Goal: Task Accomplishment & Management: Complete application form

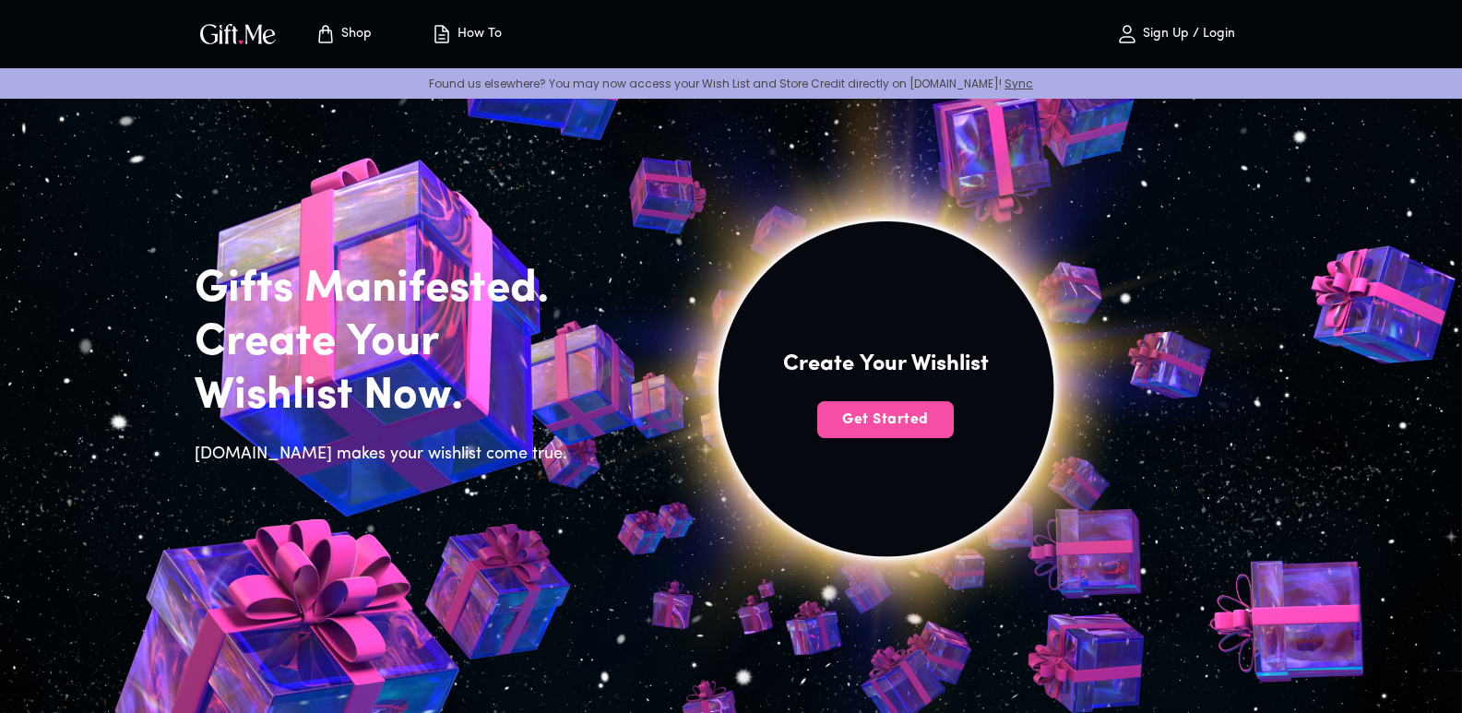
click at [863, 417] on span "Get Started" at bounding box center [885, 419] width 136 height 20
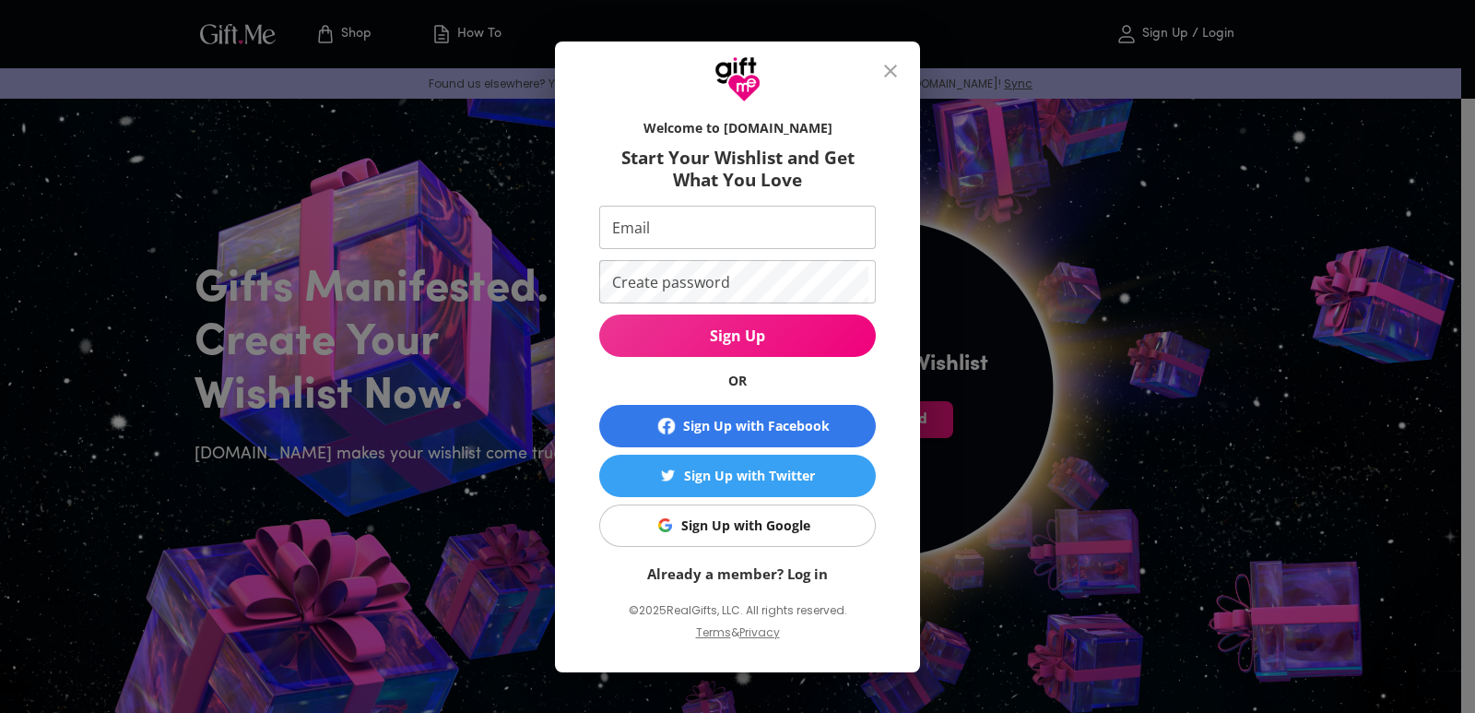
click at [709, 226] on input "Email" at bounding box center [733, 227] width 269 height 43
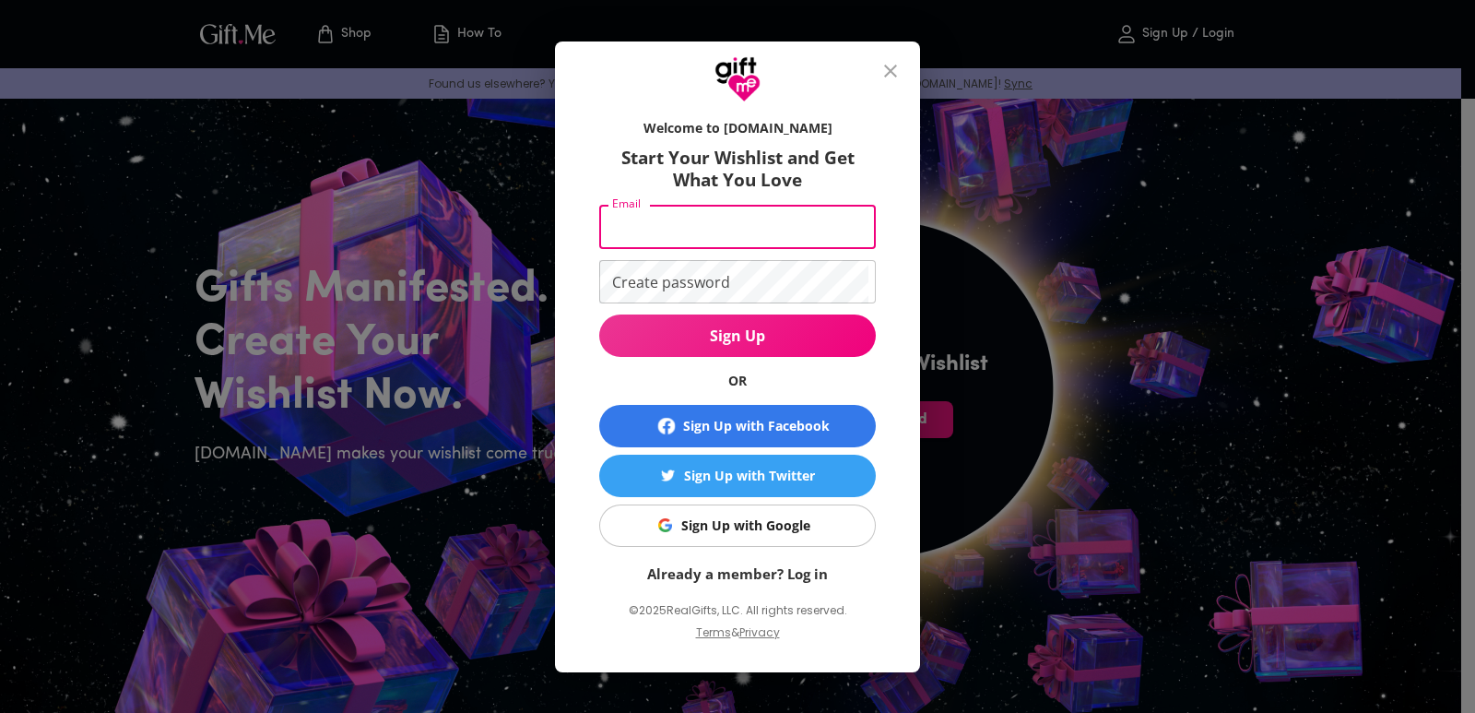
type input "[EMAIL_ADDRESS][DOMAIN_NAME]"
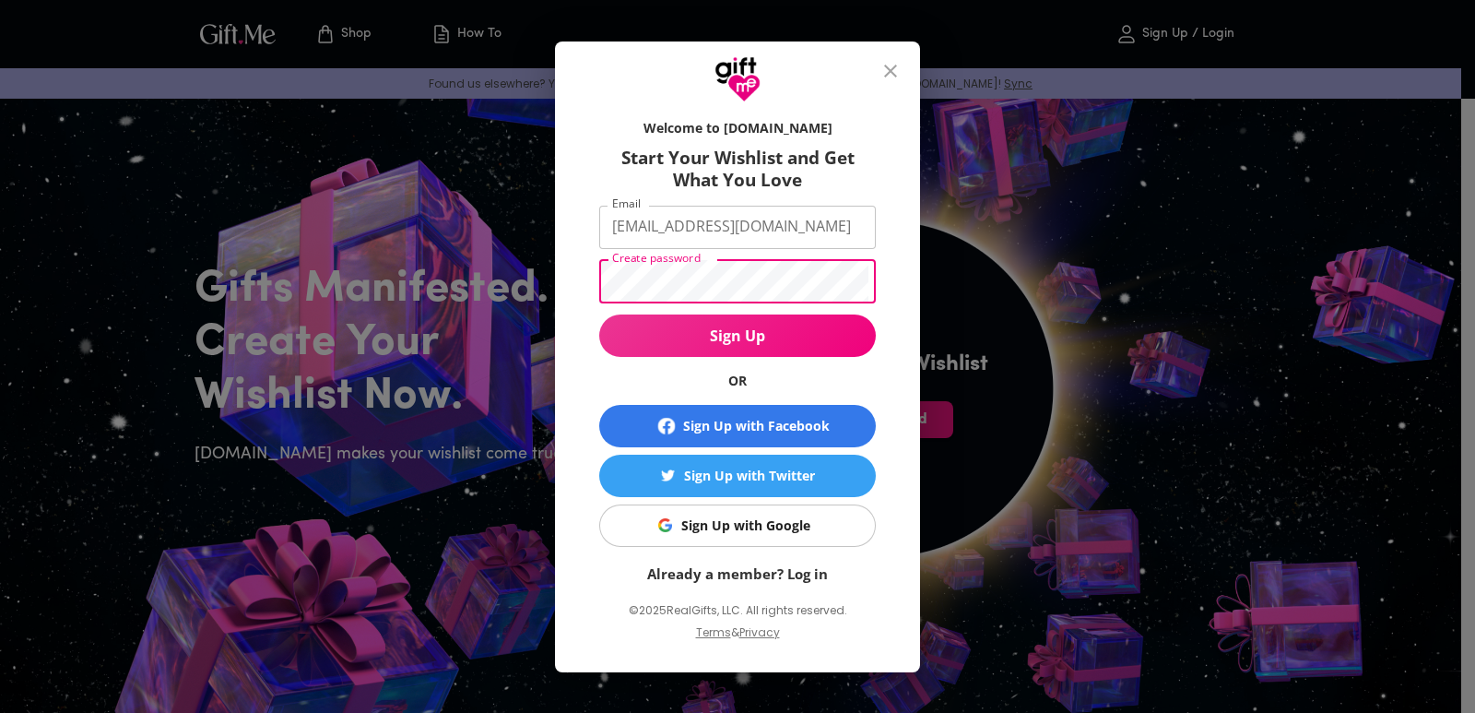
click at [1122, 246] on div "Welcome to Gift.me Start Your Wishlist and Get What You Love Email erica19.apt@…" at bounding box center [737, 356] width 1475 height 713
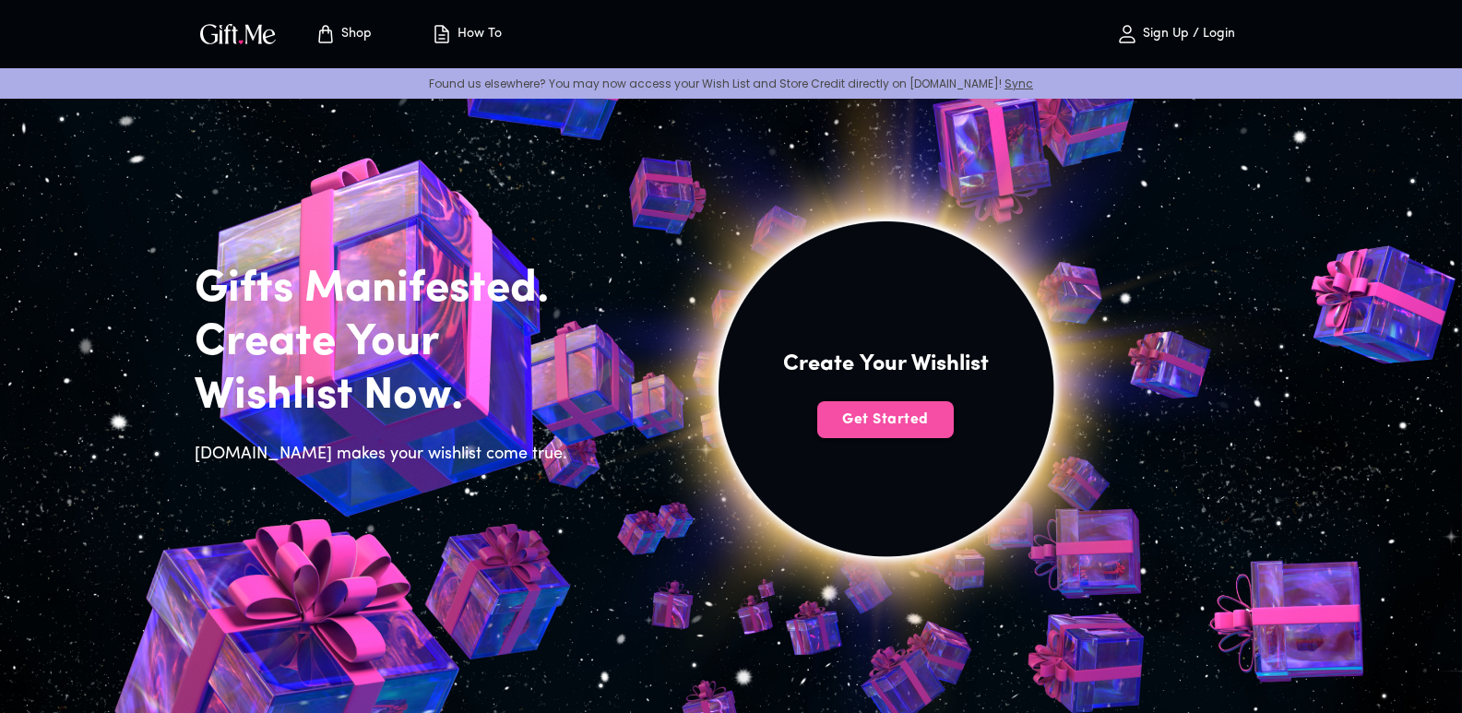
click at [875, 416] on span "Get Started" at bounding box center [885, 419] width 136 height 20
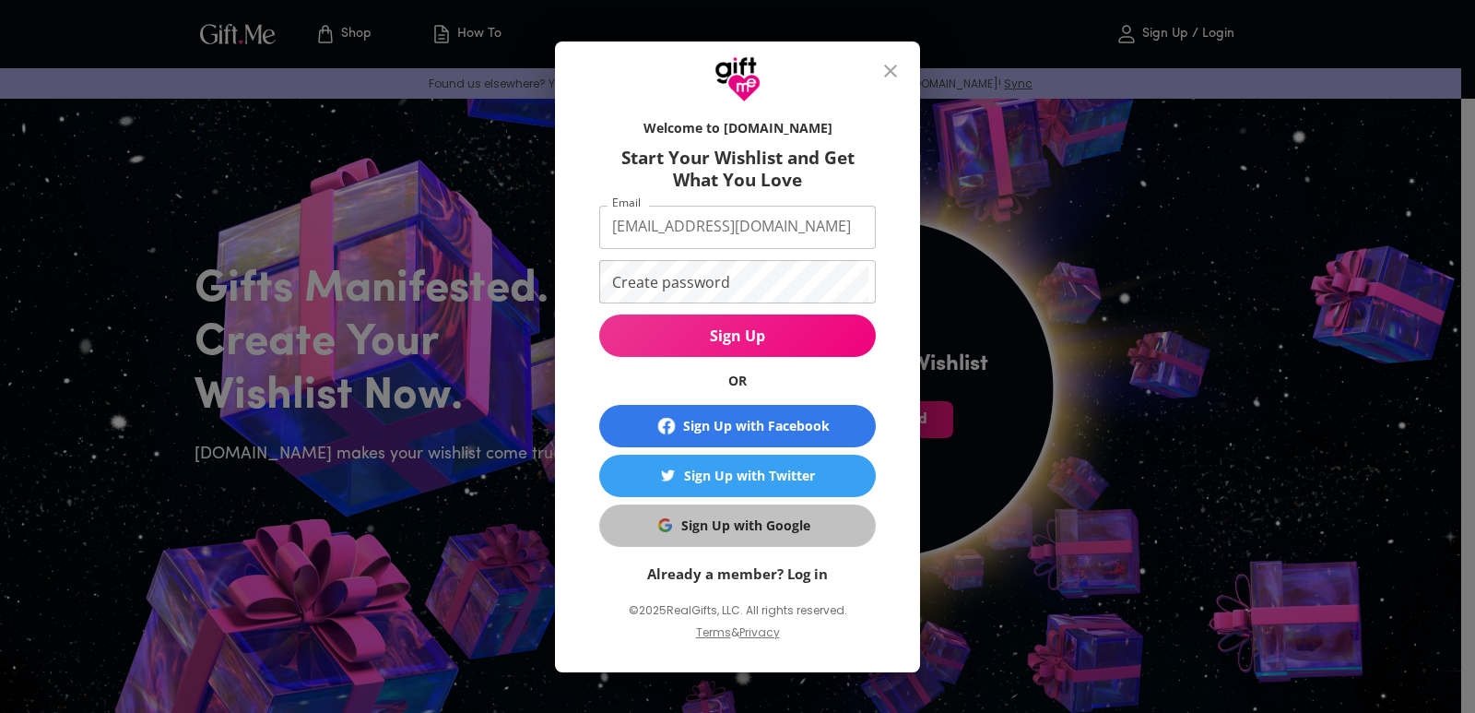
click at [720, 531] on div "Sign Up with Google" at bounding box center [745, 525] width 129 height 20
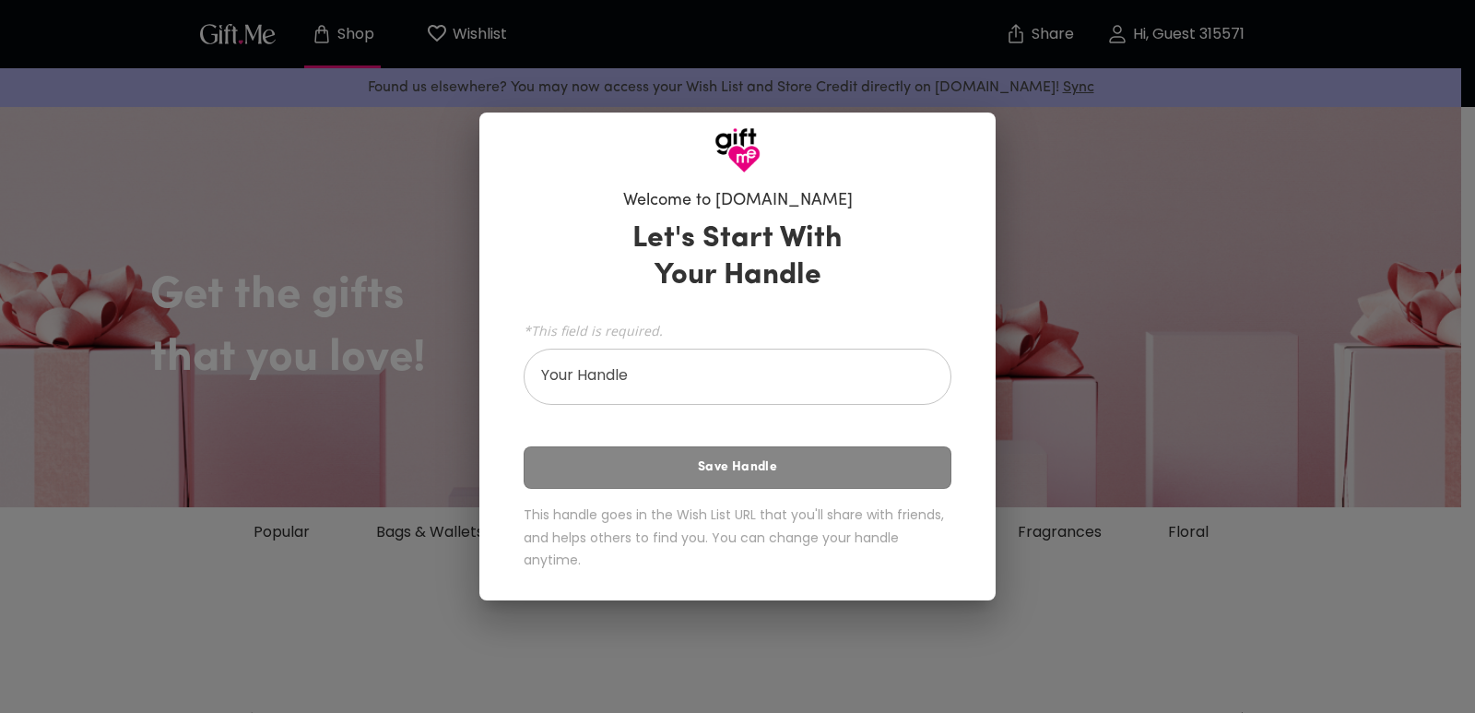
click at [1255, 322] on div "Welcome to [DOMAIN_NAME] Let's Start With Your Handle *This field is required. …" at bounding box center [737, 356] width 1475 height 713
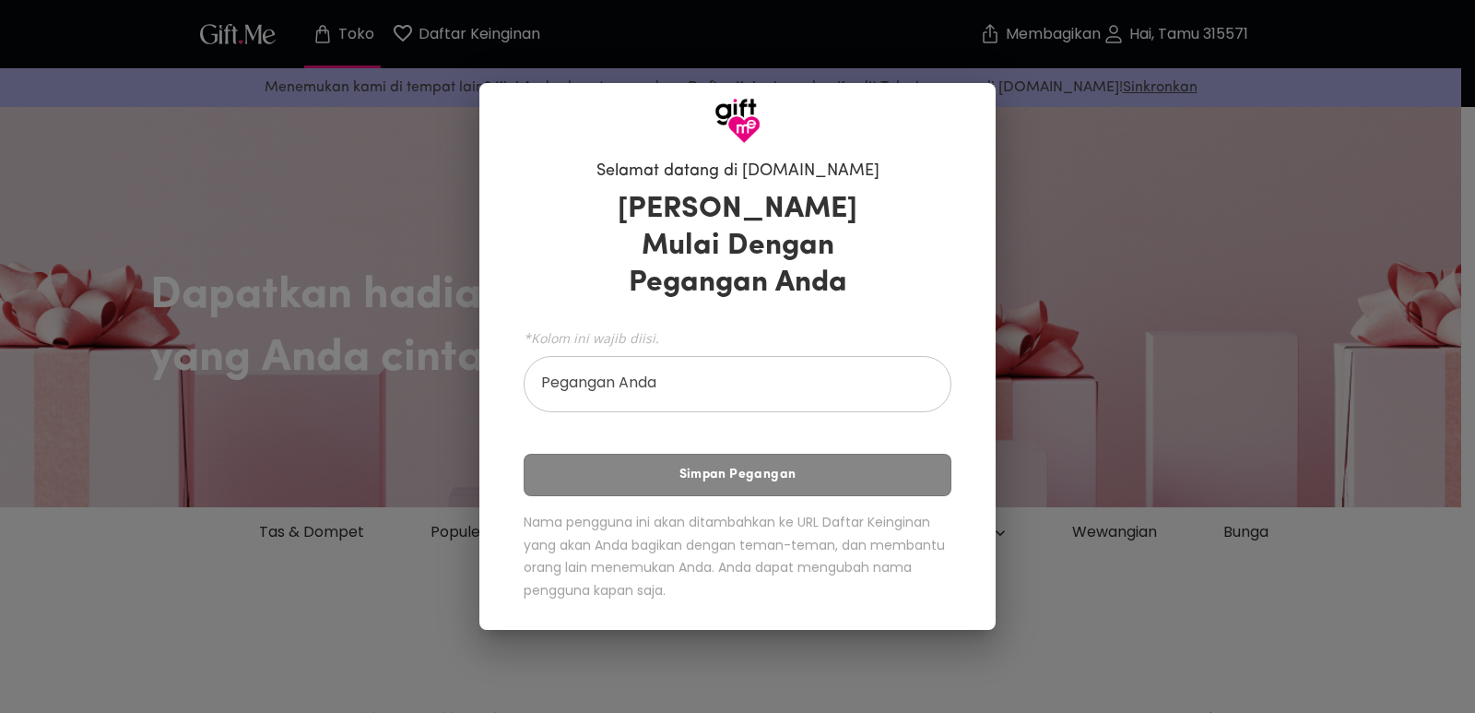
click at [823, 382] on input "Pegangan Anda" at bounding box center [728, 387] width 408 height 52
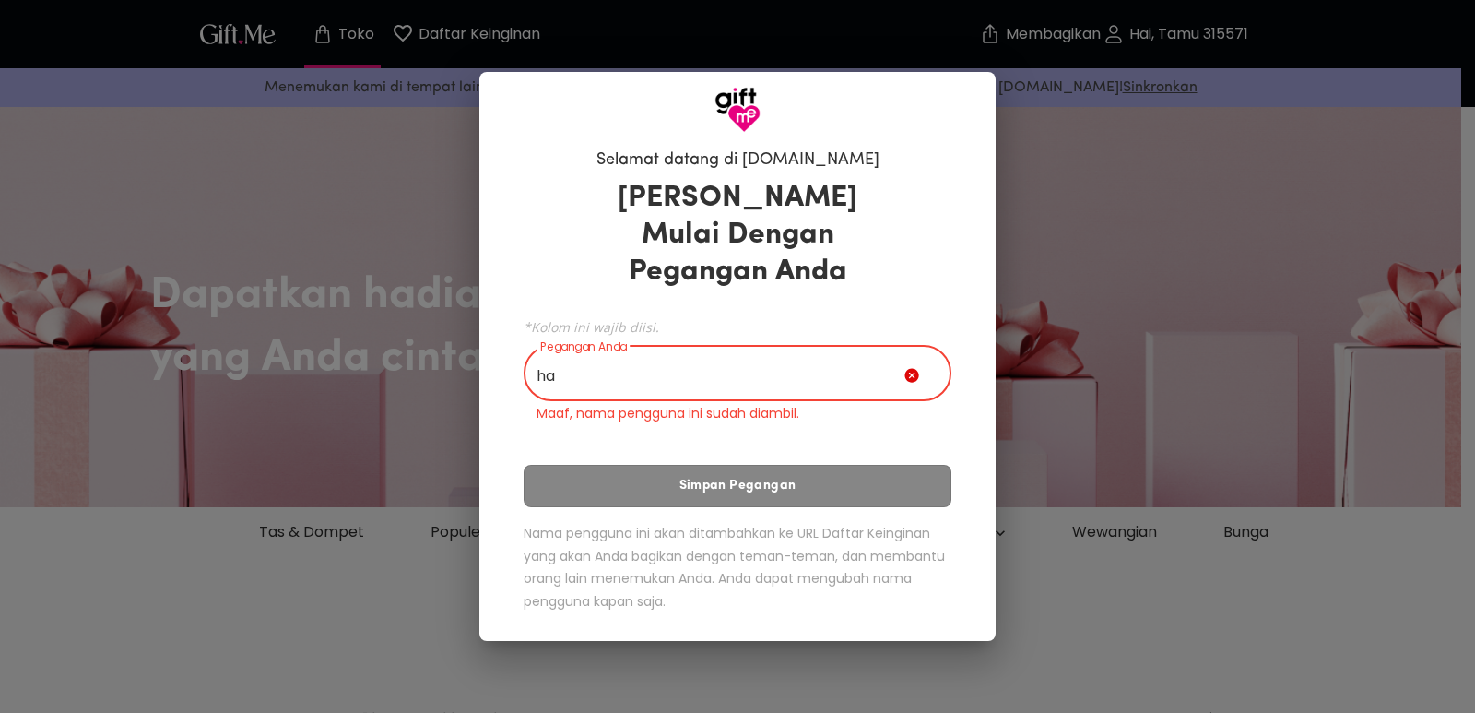
type input "h"
type input "e"
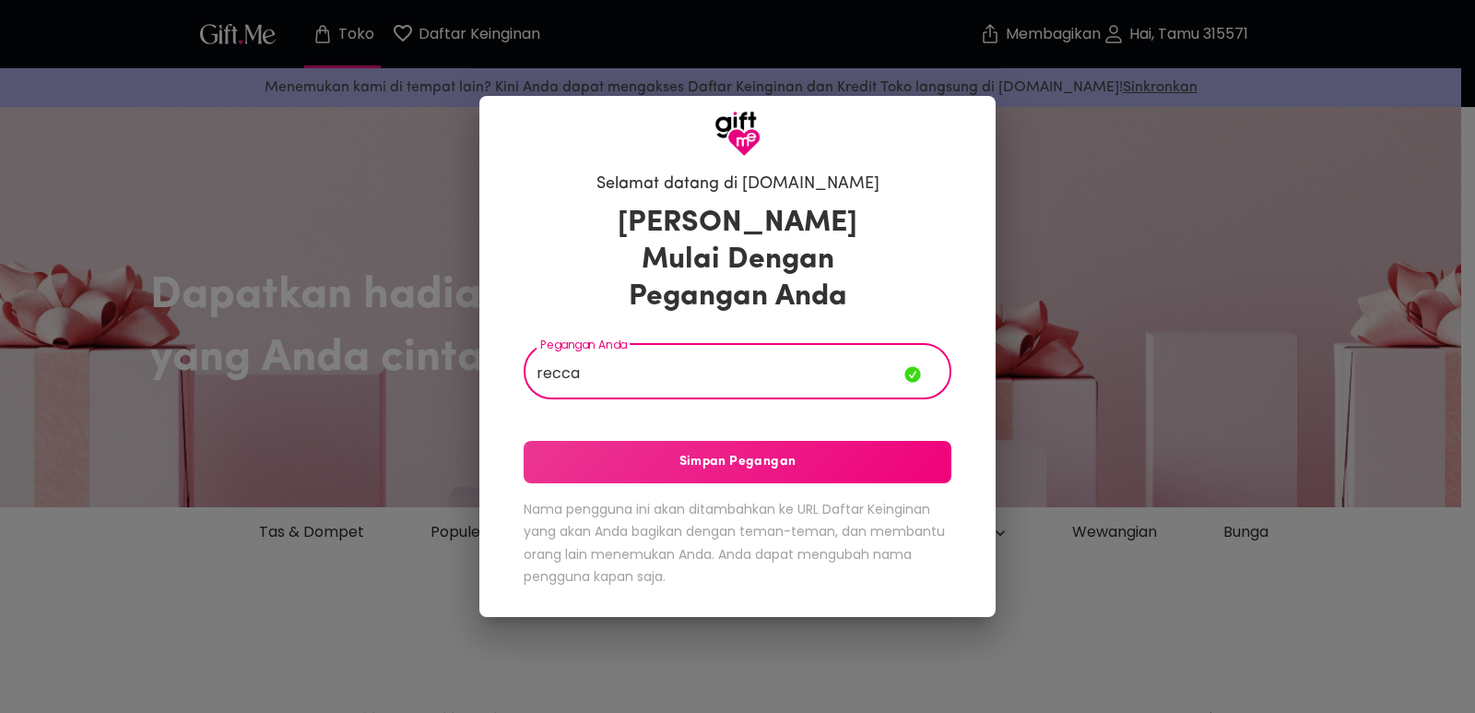
type input "recca"
click at [771, 459] on font "Simpan Pegangan" at bounding box center [738, 462] width 117 height 14
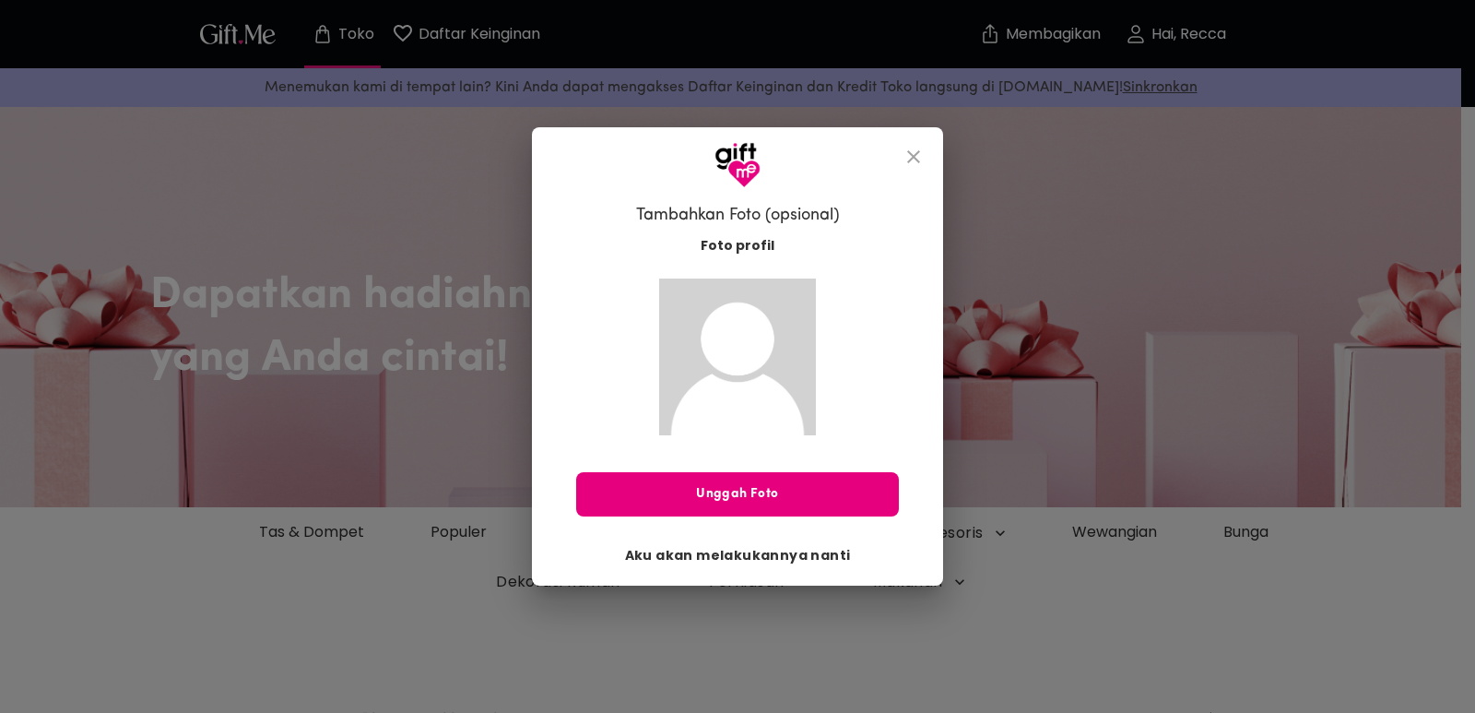
click at [811, 554] on font "Aku akan melakukannya nanti" at bounding box center [738, 555] width 226 height 18
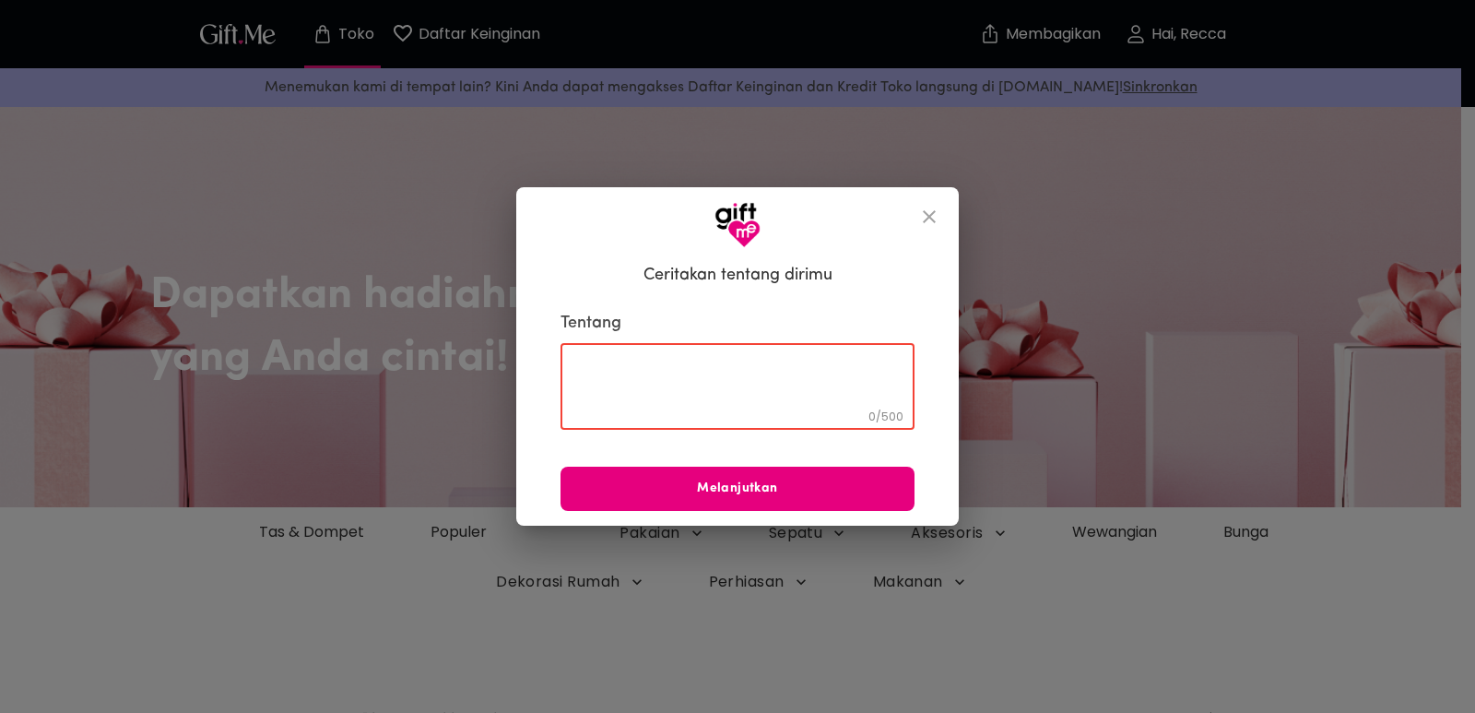
click at [782, 367] on textarea at bounding box center [738, 387] width 328 height 53
type textarea "gatau"
click at [788, 448] on div "Tentang gatau 0 / 500 ​ Melanjutkan" at bounding box center [738, 412] width 354 height 198
click at [784, 473] on button "Melanjutkan" at bounding box center [738, 489] width 354 height 44
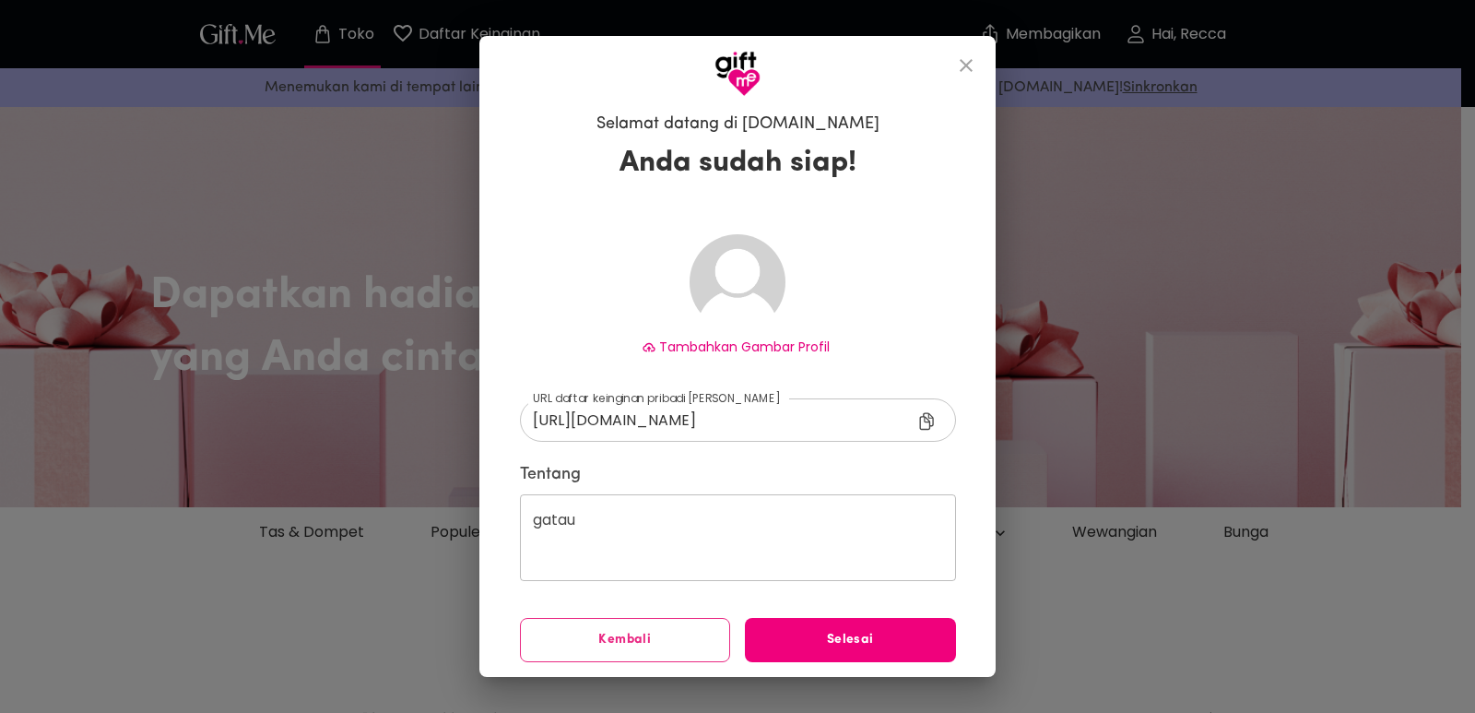
click at [800, 630] on span "Selesai" at bounding box center [850, 640] width 211 height 20
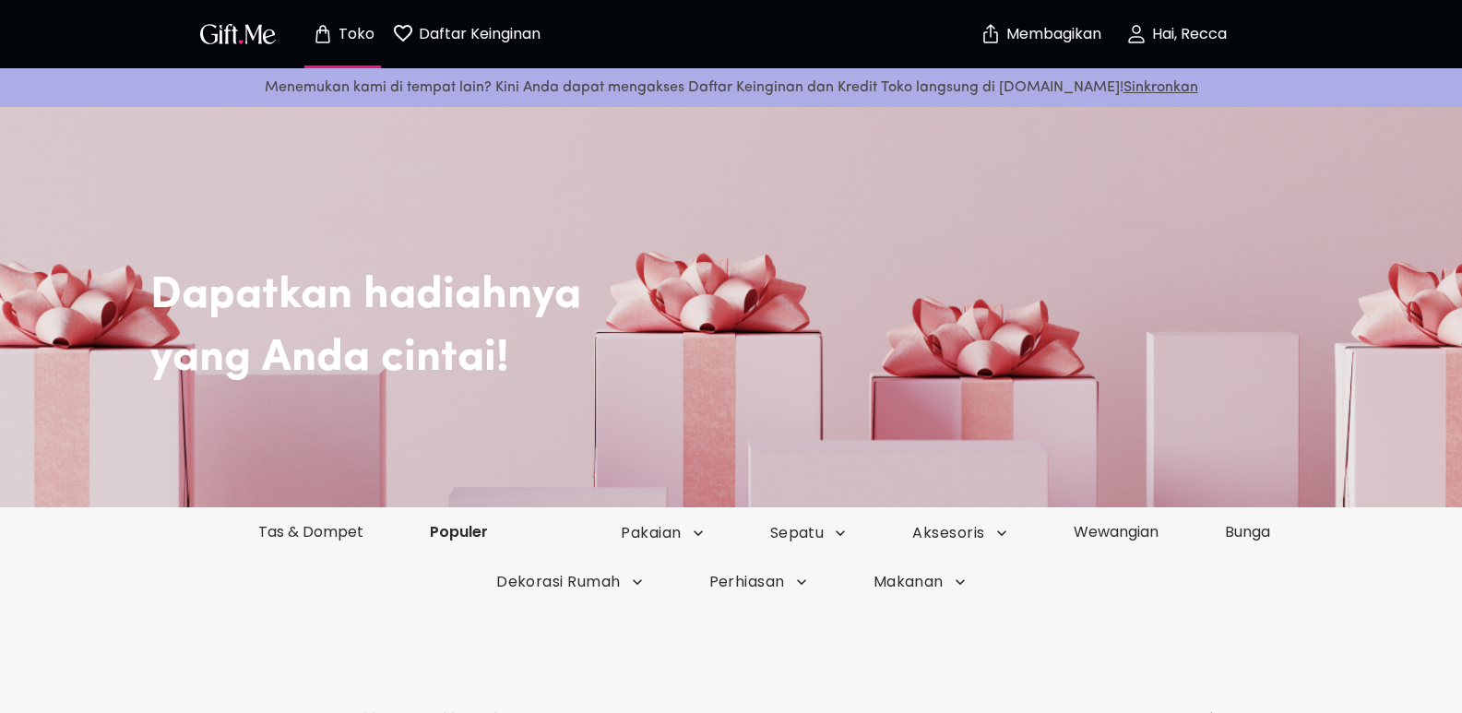
click at [466, 531] on font "Populer" at bounding box center [459, 531] width 58 height 21
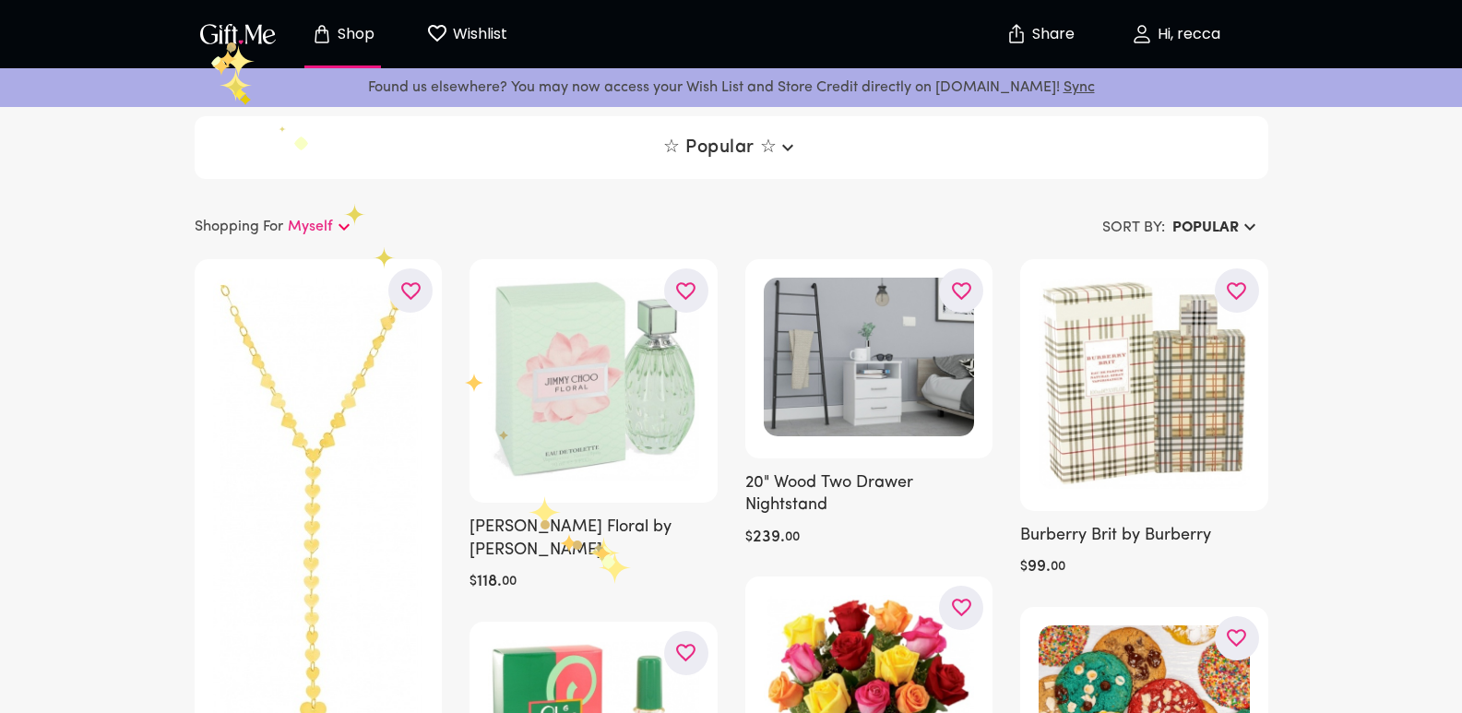
click at [229, 35] on img "button" at bounding box center [237, 33] width 83 height 27
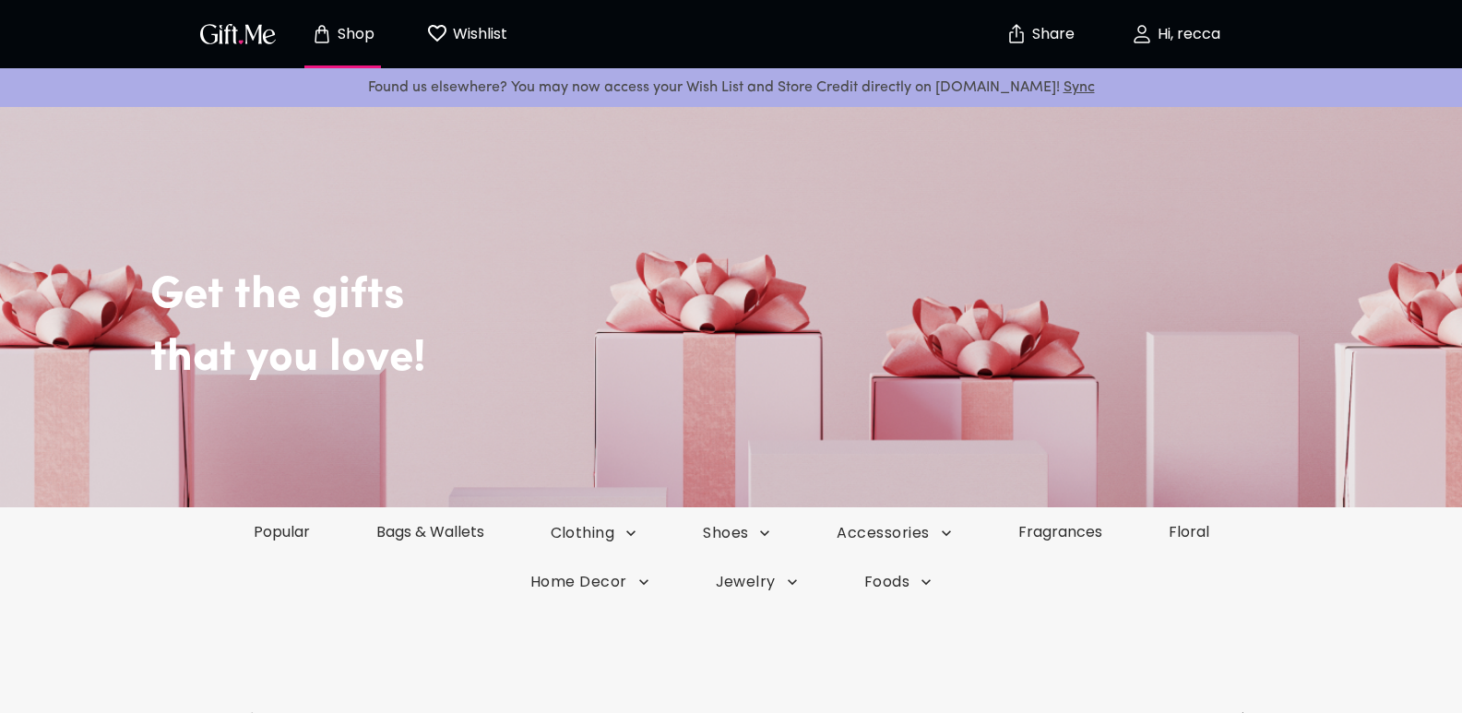
click at [479, 37] on p "Wishlist" at bounding box center [477, 34] width 59 height 24
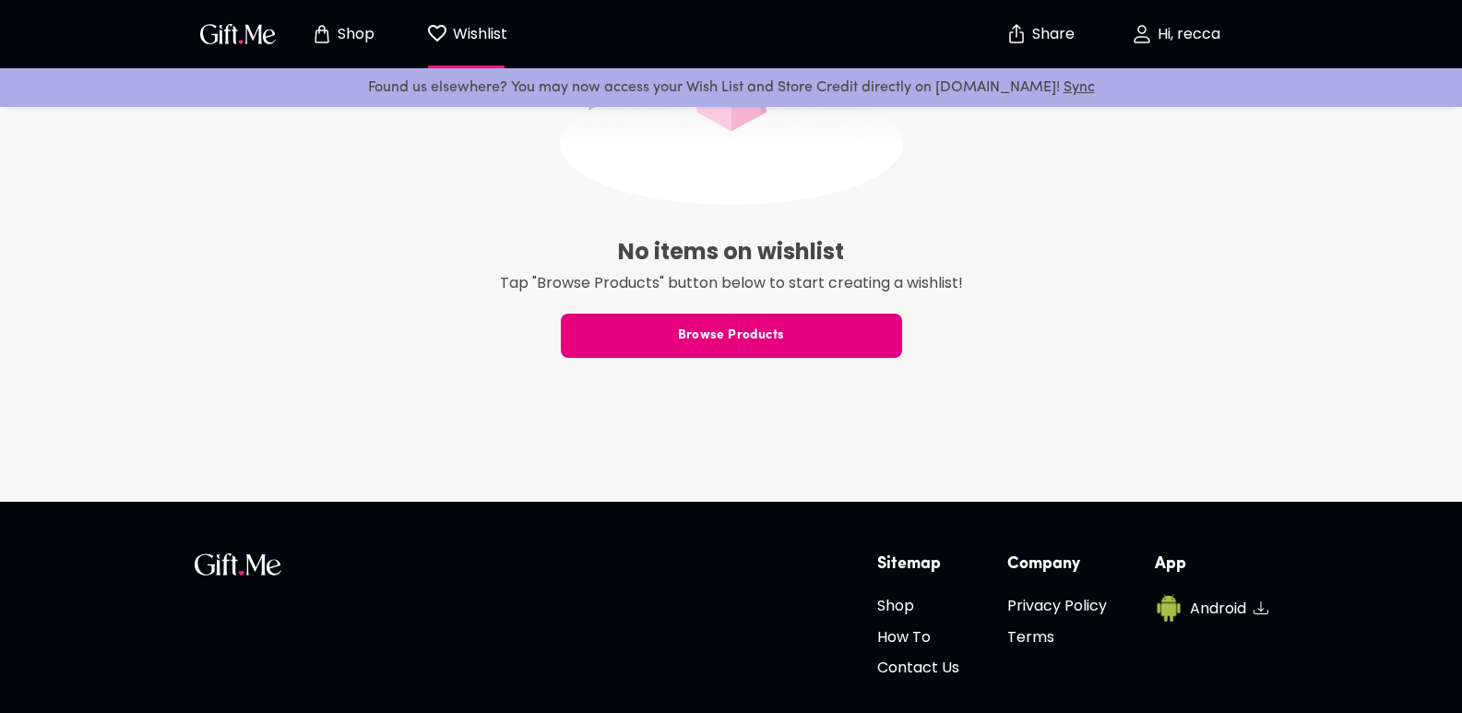
scroll to position [434, 0]
